Goal: Information Seeking & Learning: Check status

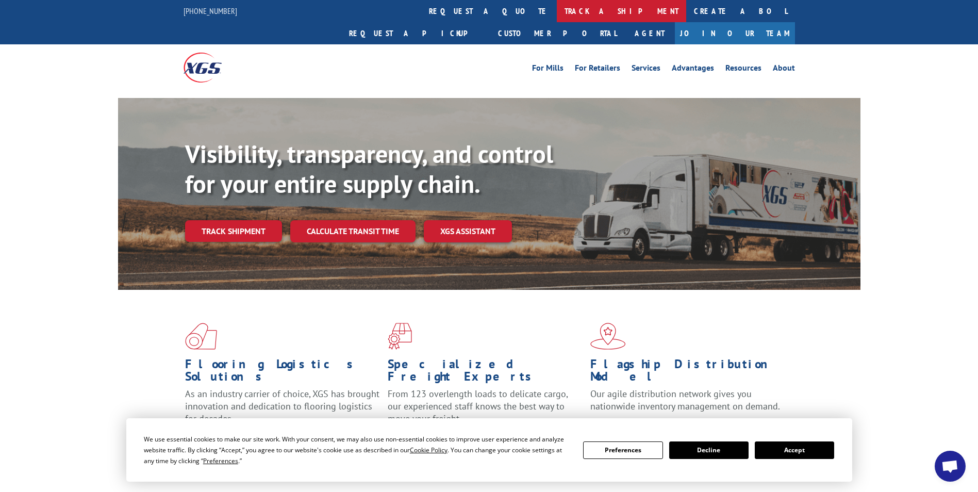
click at [557, 9] on link "track a shipment" at bounding box center [621, 11] width 129 height 22
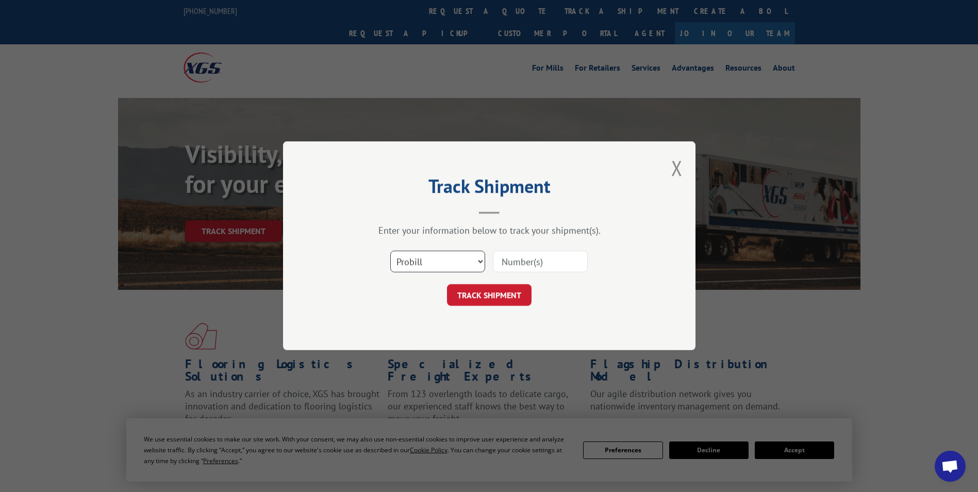
click at [432, 262] on select "Select category... Probill BOL PO" at bounding box center [437, 262] width 95 height 22
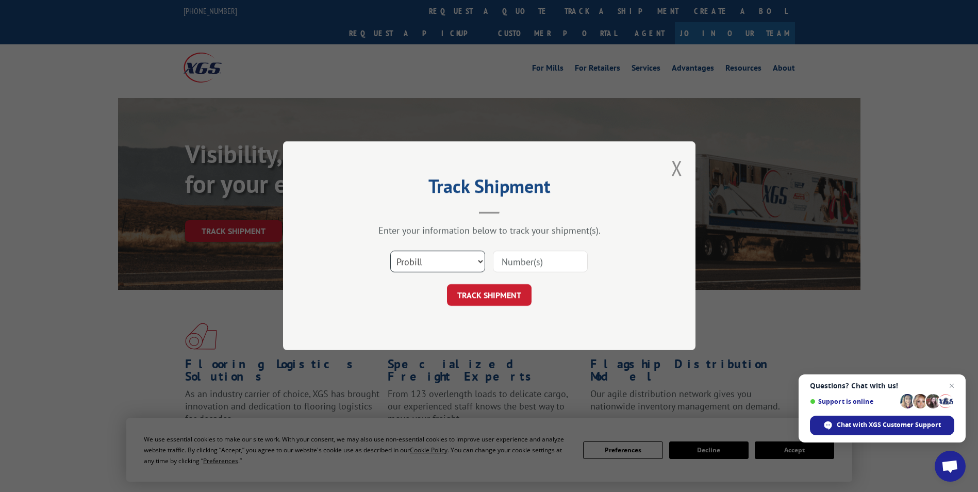
select select "bol"
click at [390, 251] on select "Select category... Probill BOL PO" at bounding box center [437, 262] width 95 height 22
click at [534, 253] on input at bounding box center [540, 262] width 95 height 22
paste input "5199385"
type input "5199385"
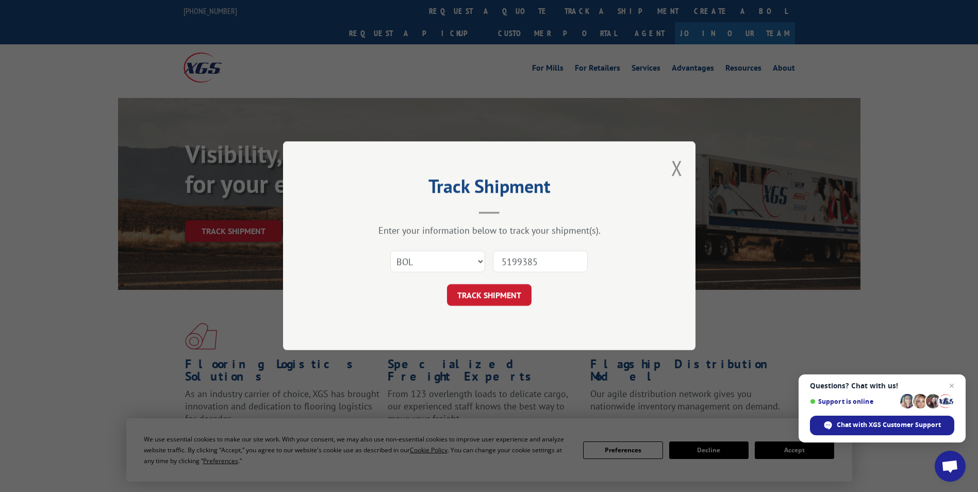
click at [447, 284] on button "TRACK SHIPMENT" at bounding box center [489, 295] width 85 height 22
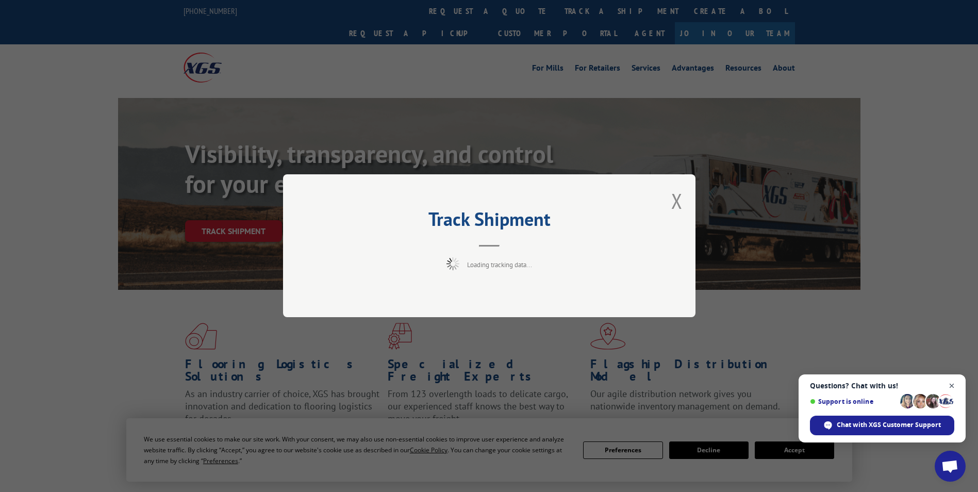
click at [950, 385] on span "Close chat" at bounding box center [951, 385] width 13 height 13
